Goal: Go to known website: Access a specific website the user already knows

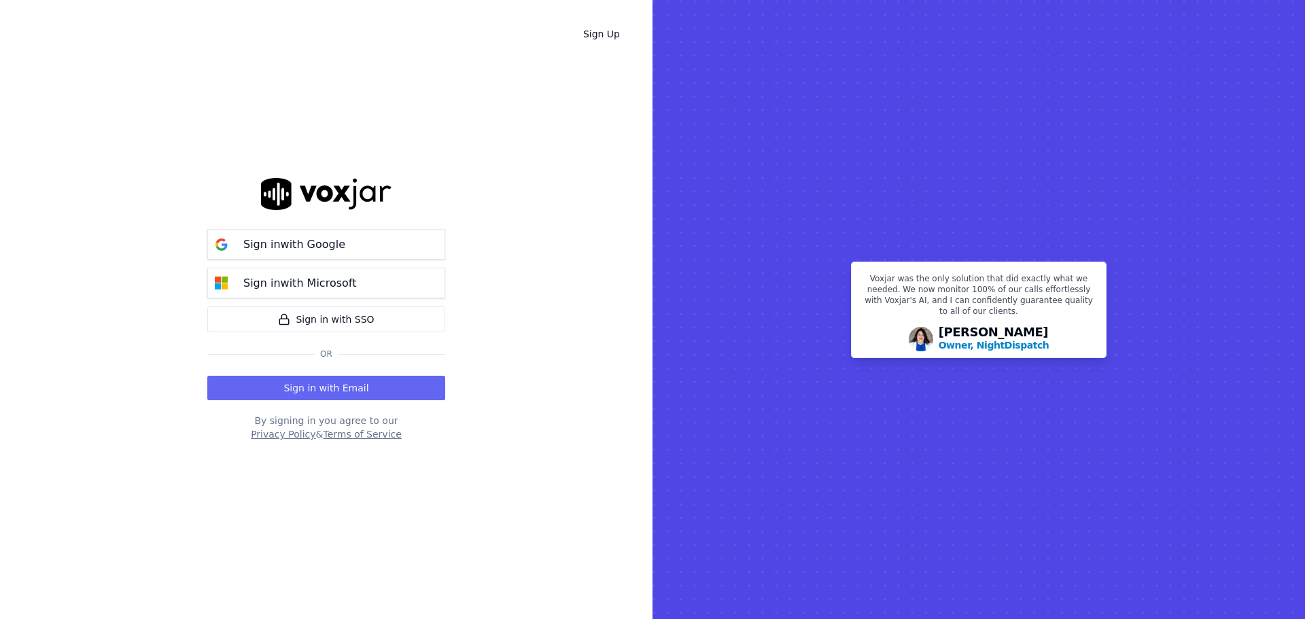
click at [361, 386] on button "Sign in with Email" at bounding box center [326, 388] width 238 height 24
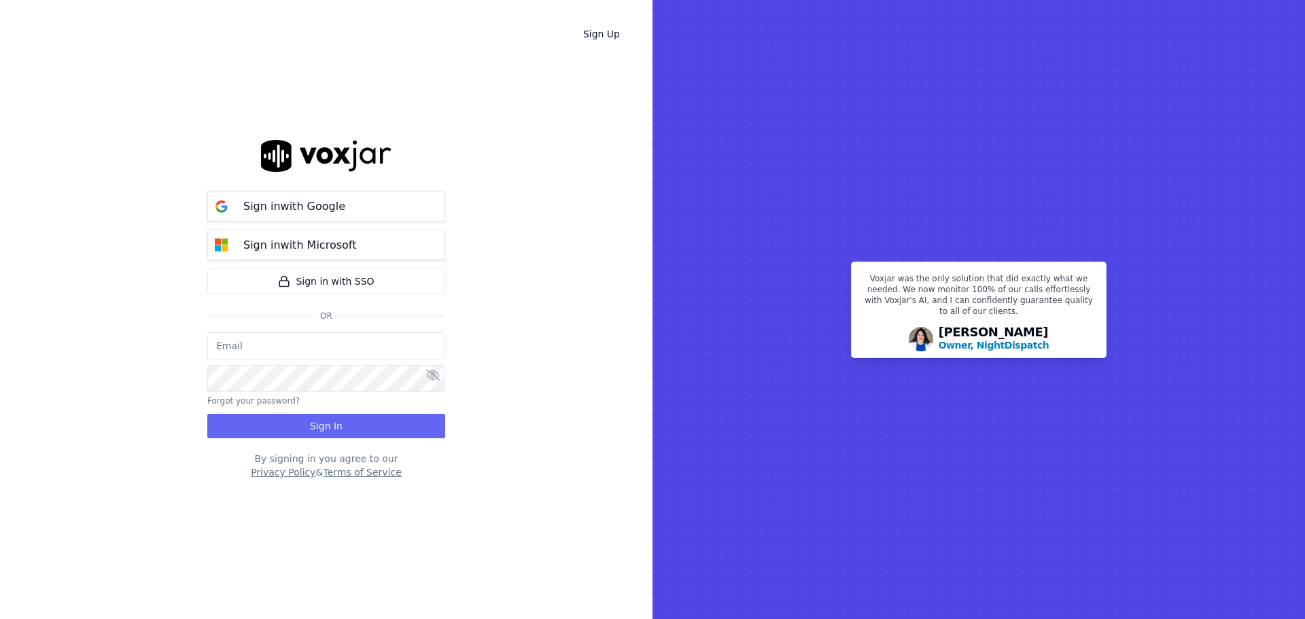
type input "opsmanager@tmesolutions.com.au"
click at [364, 435] on button "Sign In" at bounding box center [326, 426] width 238 height 24
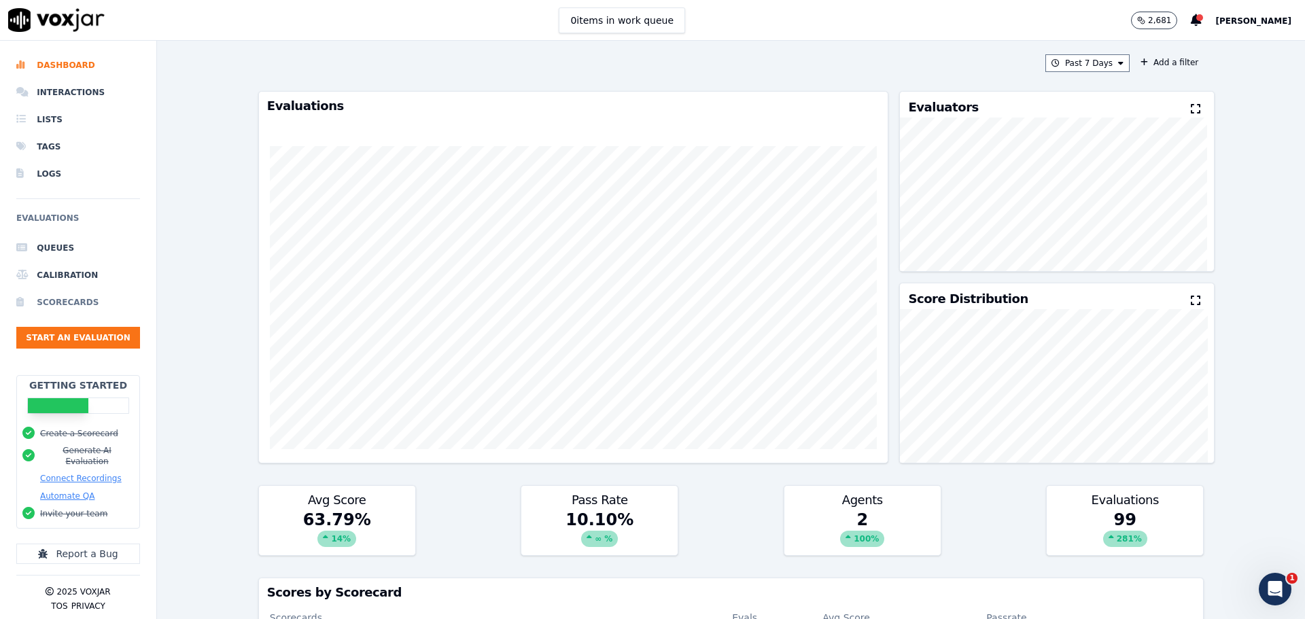
click at [78, 304] on li "Scorecards" at bounding box center [78, 302] width 124 height 27
